Goal: Task Accomplishment & Management: Manage account settings

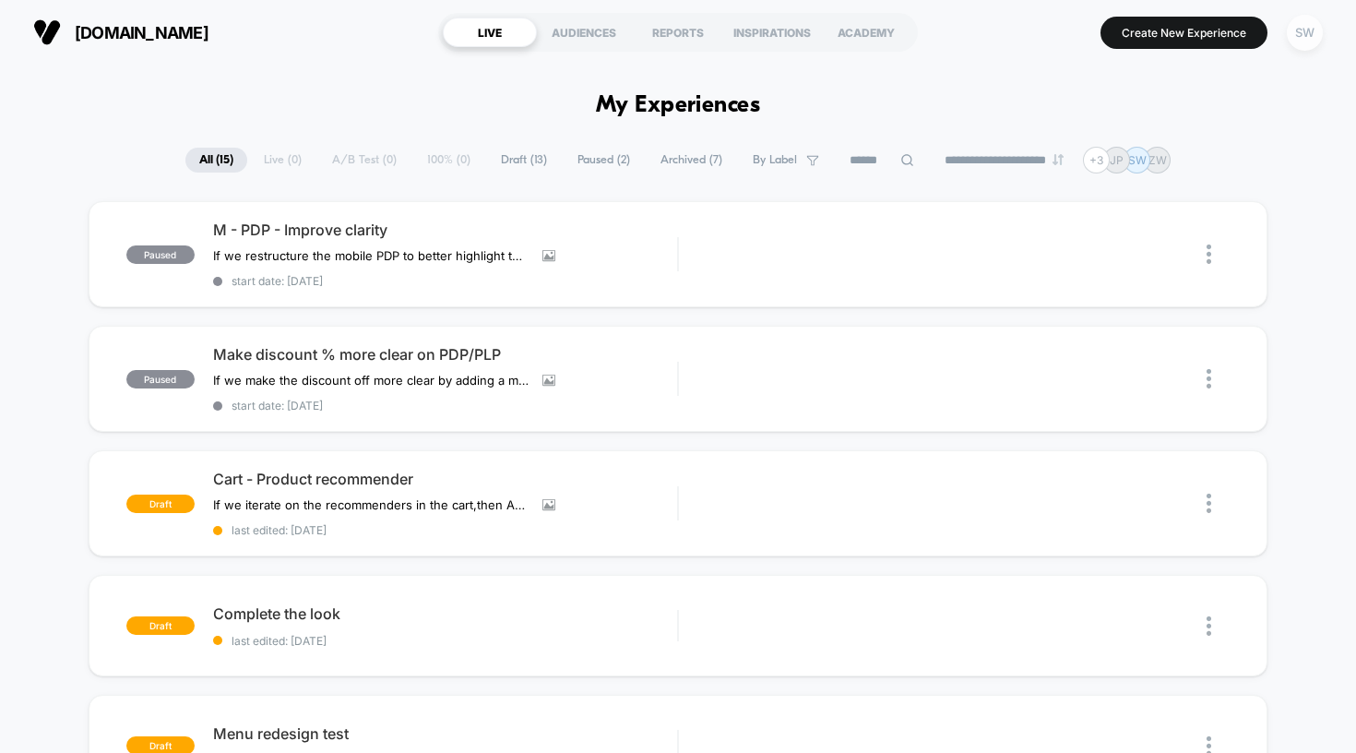
click at [1088, 30] on div "SW" at bounding box center [1305, 33] width 36 height 36
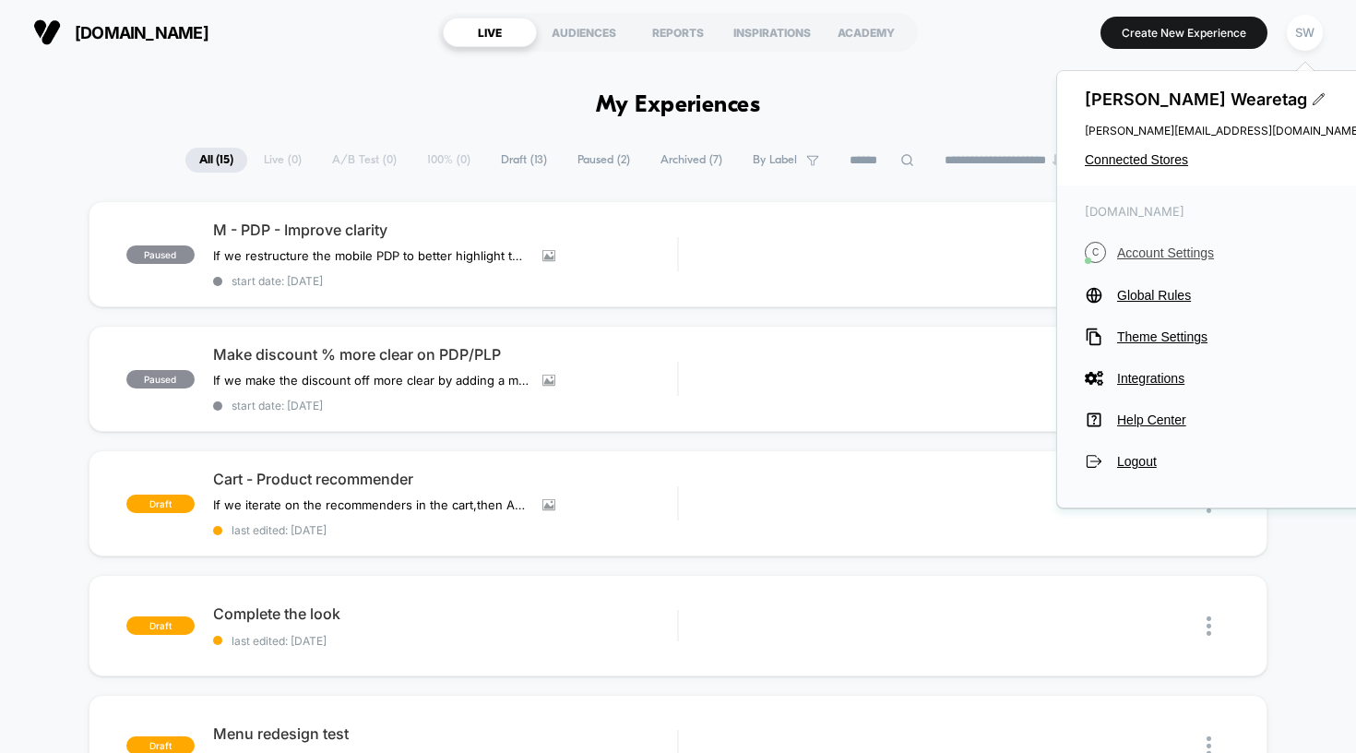
click at [1088, 256] on span "Account Settings" at bounding box center [1239, 252] width 244 height 15
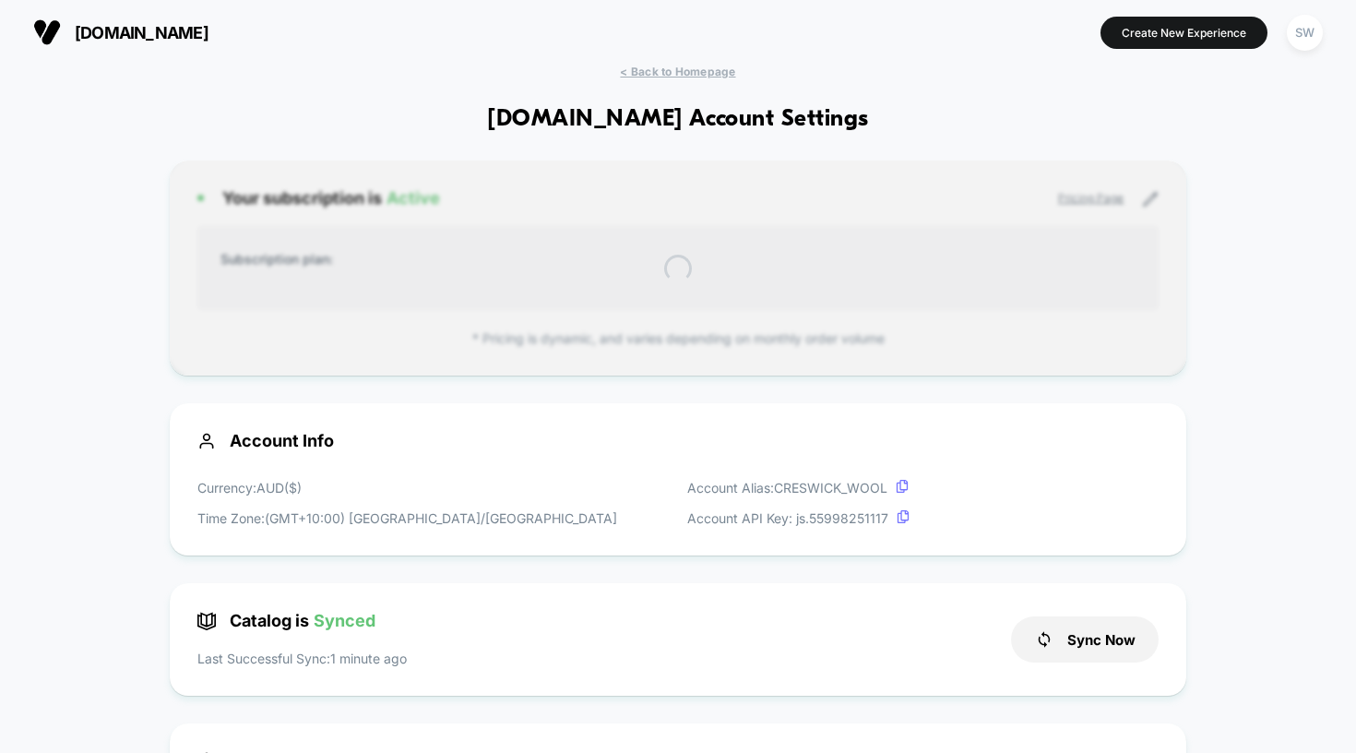
scroll to position [249, 0]
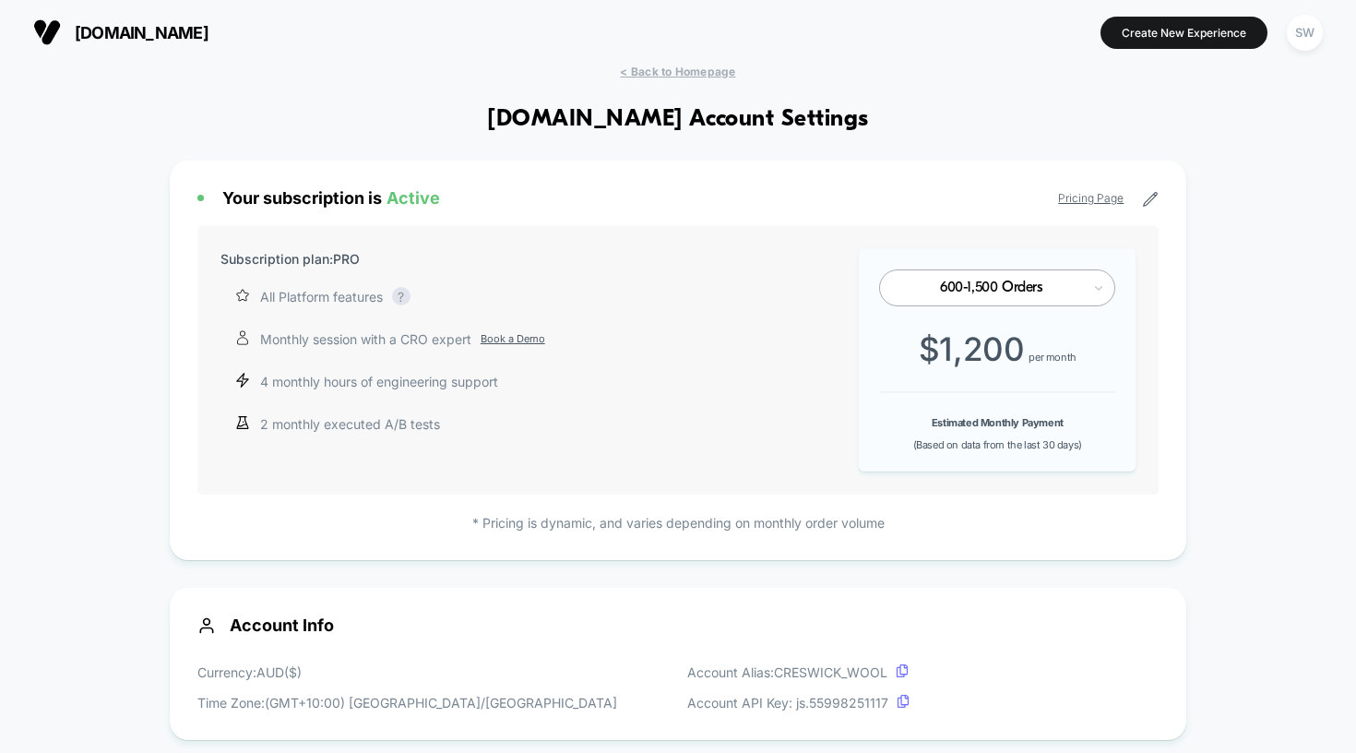
click at [1088, 197] on link "Pricing Page" at bounding box center [1091, 198] width 66 height 14
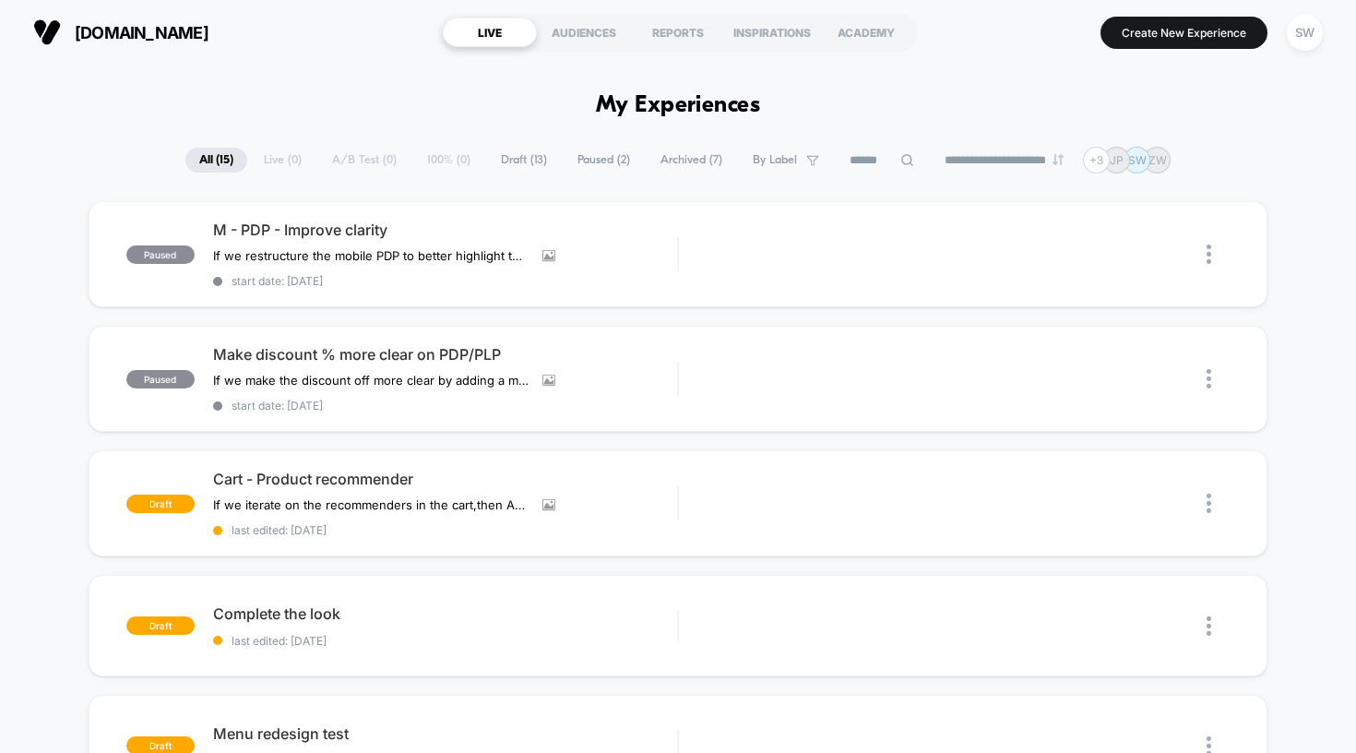
click at [173, 23] on span "[DOMAIN_NAME]" at bounding box center [142, 32] width 134 height 19
click at [42, 26] on img at bounding box center [47, 32] width 28 height 28
